Goal: Navigation & Orientation: Find specific page/section

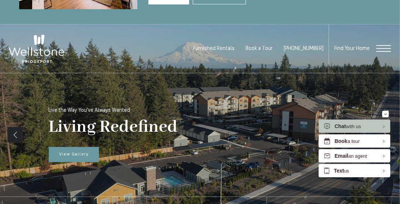
scroll to position [74, 0]
click at [385, 51] on span "Open Menu" at bounding box center [383, 51] width 15 height 1
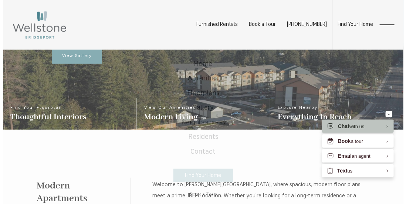
scroll to position [0, 0]
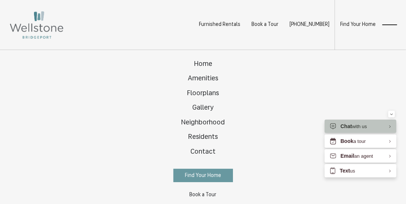
click at [392, 117] on div "Home Amenities Floorplans Gallery Neighborhood Residents Contact" at bounding box center [203, 127] width 406 height 154
click at [209, 93] on span "Floorplans" at bounding box center [203, 93] width 32 height 7
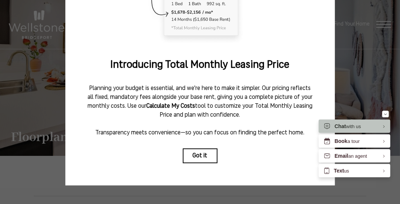
scroll to position [134, 0]
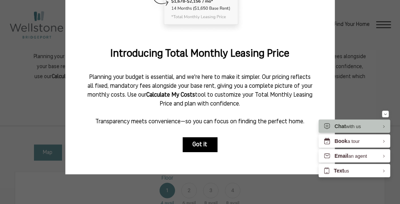
click at [203, 143] on button "Got it" at bounding box center [200, 144] width 35 height 15
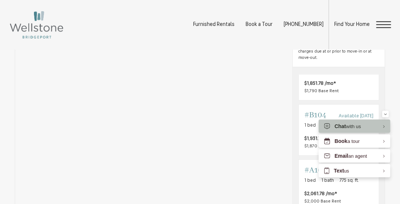
scroll to position [80, 0]
